Goal: Download file/media

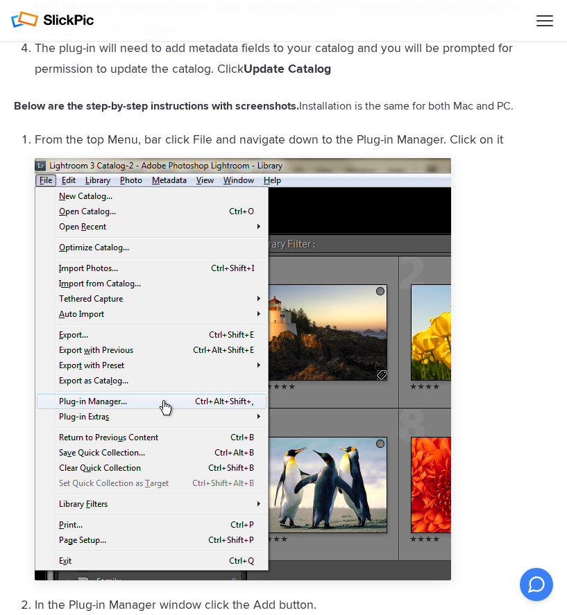
scroll to position [1399, 0]
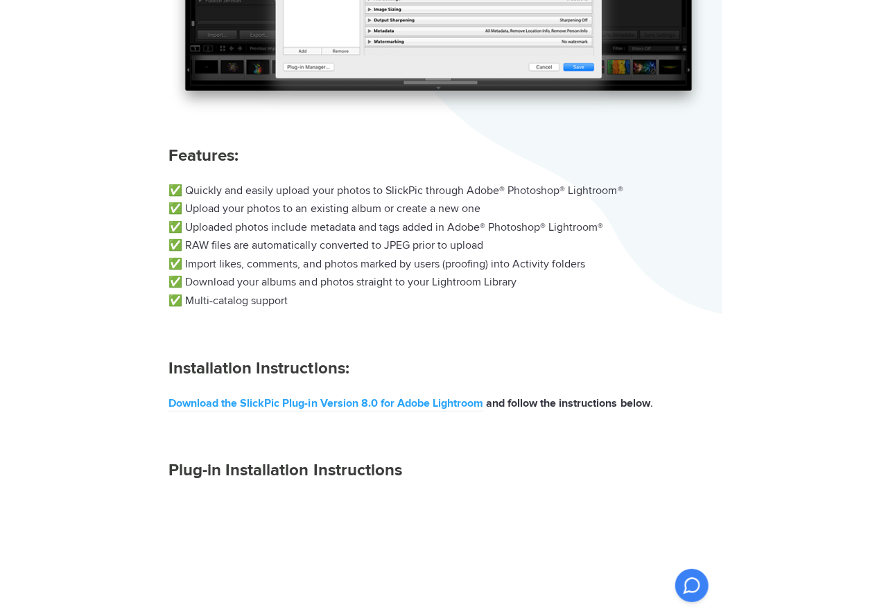
scroll to position [485, 0]
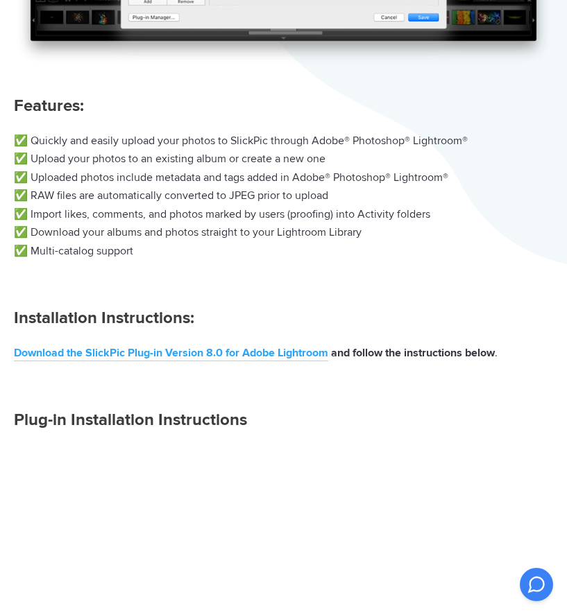
click at [188, 351] on link "Download the SlickPic Plug-in Version 8.0 for Adobe Lightroom" at bounding box center [171, 353] width 314 height 15
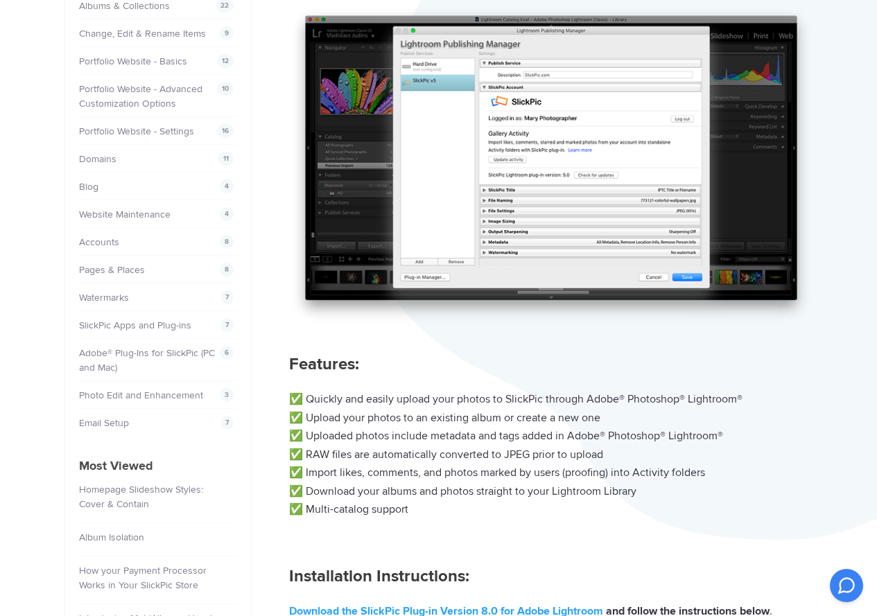
scroll to position [208, 0]
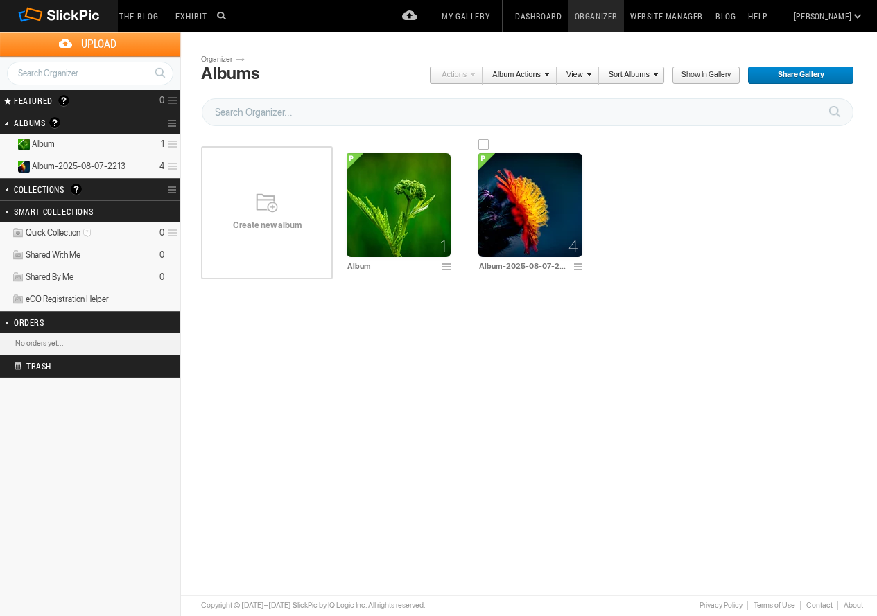
click at [579, 266] on span at bounding box center [580, 267] width 14 height 11
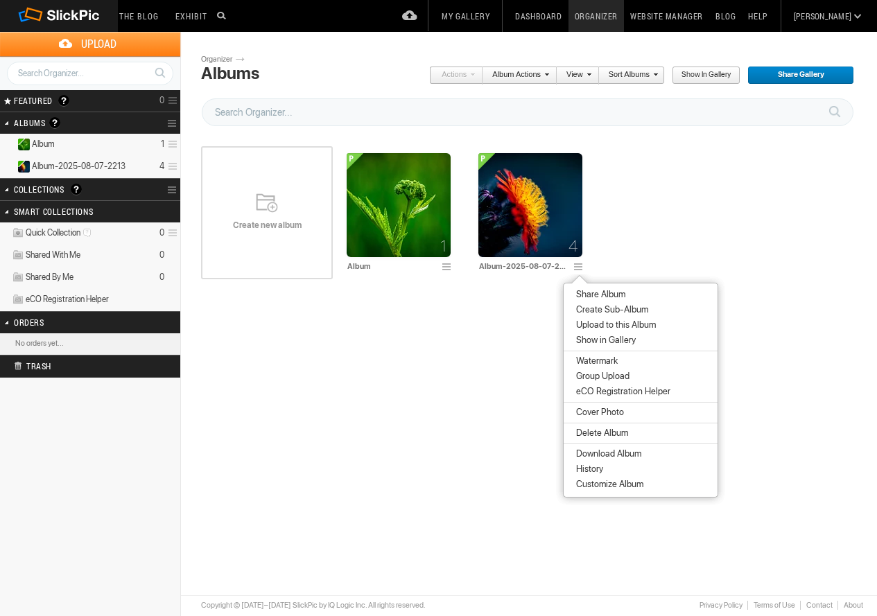
click at [630, 390] on span "eCO Registration Helper" at bounding box center [621, 391] width 98 height 11
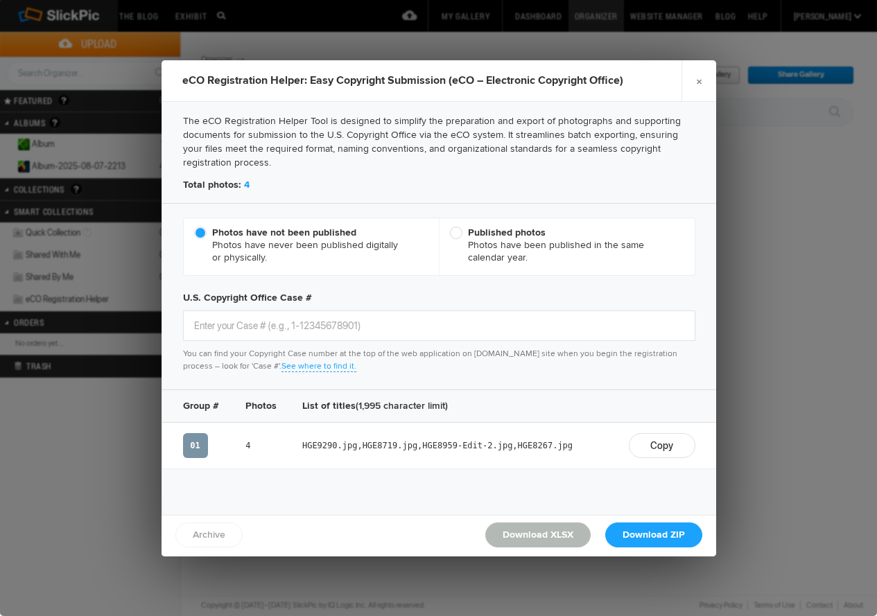
click at [503, 243] on span "Published photos Photos have been published in the same calendar year." at bounding box center [563, 245] width 227 height 37
click at [450, 227] on input "Published photos Photos have been published in the same calendar year." at bounding box center [449, 226] width 1 height 1
radio input "true"
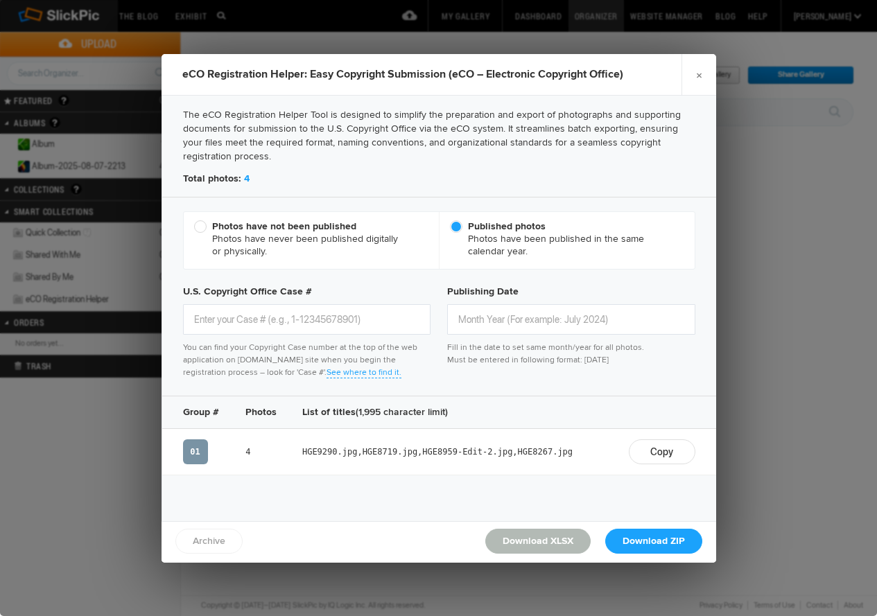
click at [304, 234] on span "Photos have not been published Photos have never been published digitally or ph…" at bounding box center [308, 239] width 228 height 37
click at [194, 221] on input "Photos have not been published Photos have never been published digitally or ph…" at bounding box center [193, 220] width 1 height 1
radio input "true"
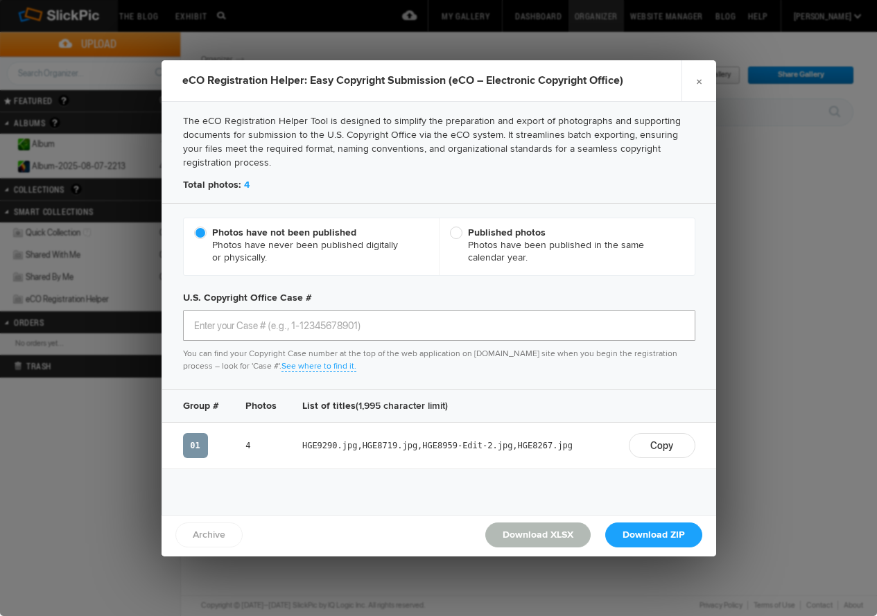
click at [268, 325] on input "text" at bounding box center [439, 326] width 512 height 31
type input "y"
click at [703, 82] on link "×" at bounding box center [699, 81] width 35 height 42
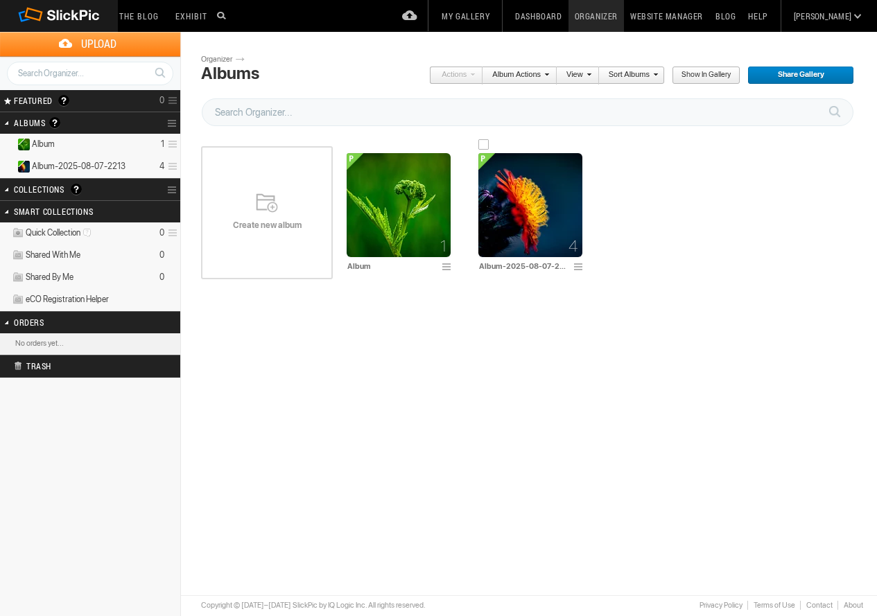
click at [576, 265] on span at bounding box center [580, 267] width 14 height 11
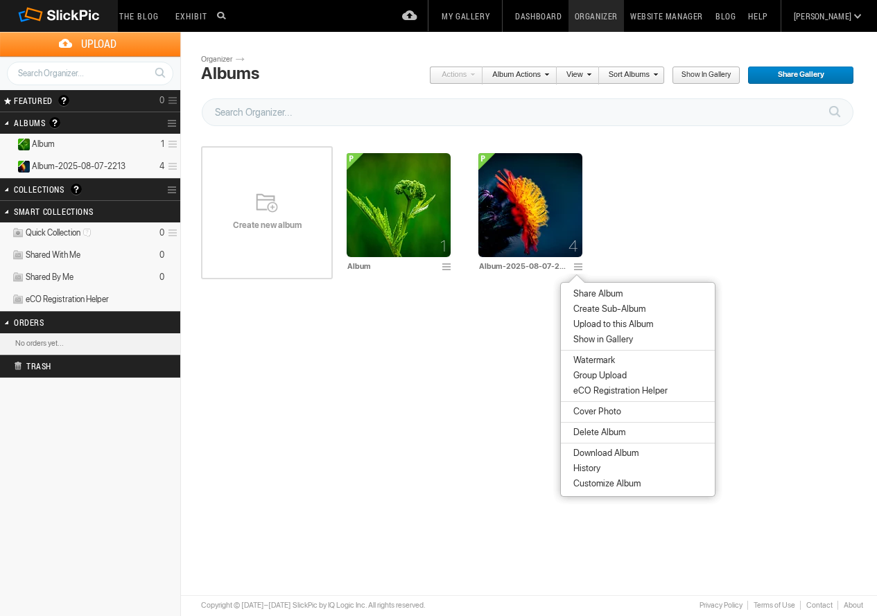
click at [706, 13] on link "Website Manager" at bounding box center [666, 16] width 85 height 32
